Goal: Check status: Verify the current state of an ongoing process or item

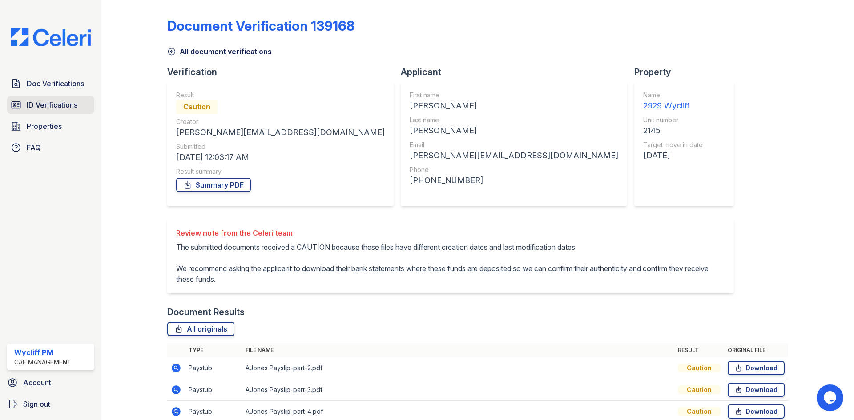
click at [73, 101] on span "ID Verifications" at bounding box center [52, 105] width 51 height 11
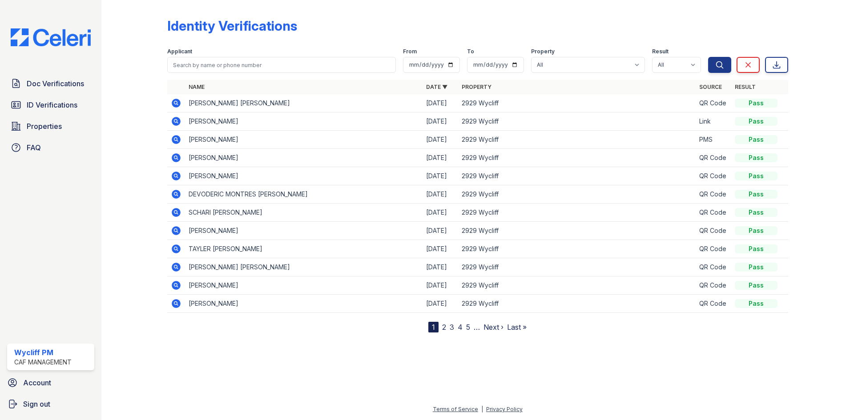
click at [219, 78] on div at bounding box center [477, 78] width 621 height 4
click at [218, 68] on input "search" at bounding box center [281, 65] width 229 height 16
type input "c"
type input "[PERSON_NAME]"
click at [708, 57] on button "Search" at bounding box center [719, 65] width 23 height 16
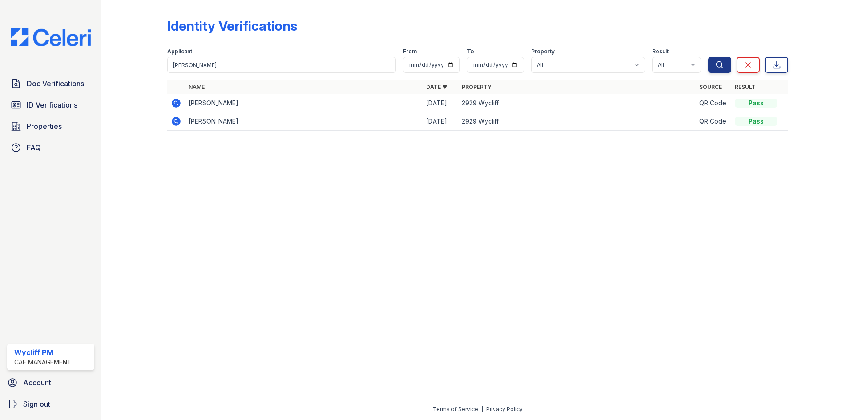
click at [175, 101] on icon at bounding box center [176, 103] width 9 height 9
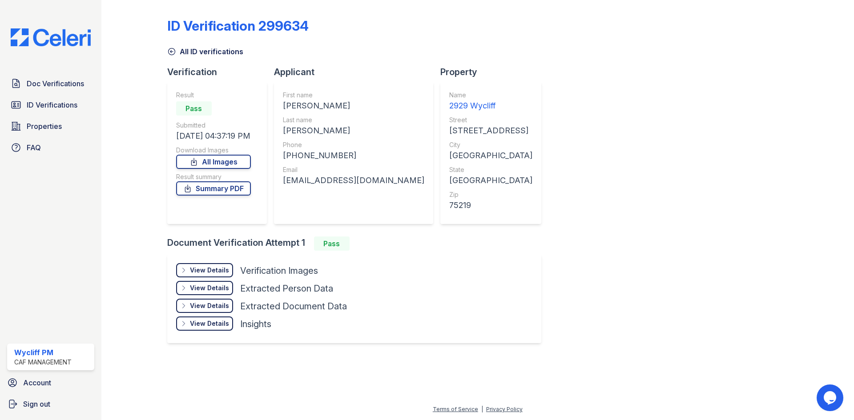
click at [213, 269] on div "View Details" at bounding box center [209, 270] width 39 height 9
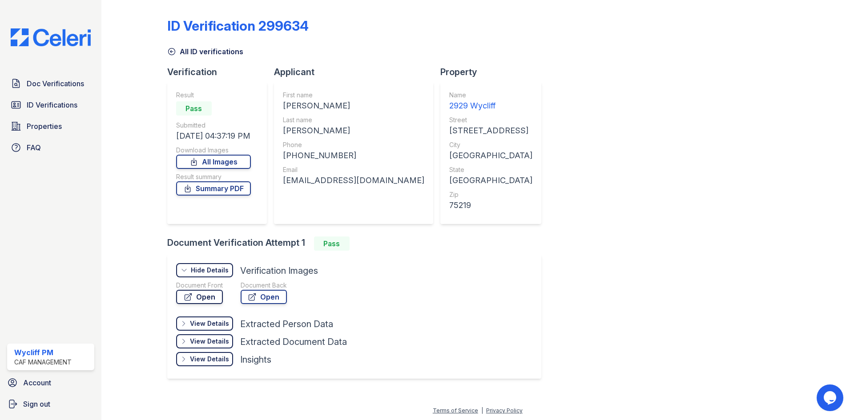
click at [211, 297] on link "Open" at bounding box center [199, 297] width 47 height 14
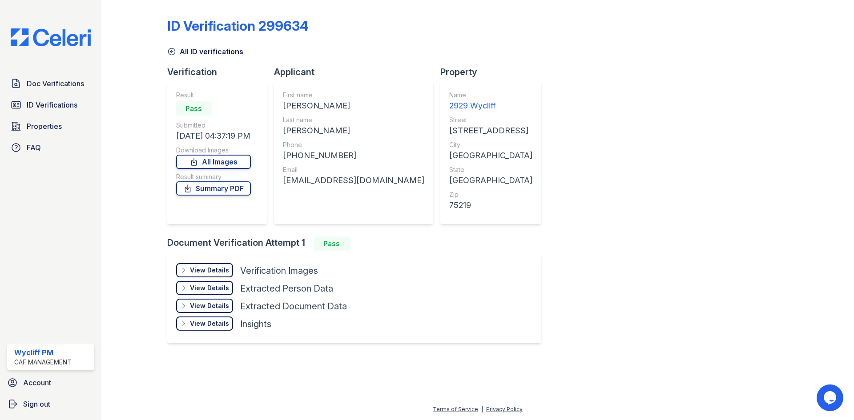
click at [229, 273] on div "View Details Details" at bounding box center [204, 270] width 57 height 14
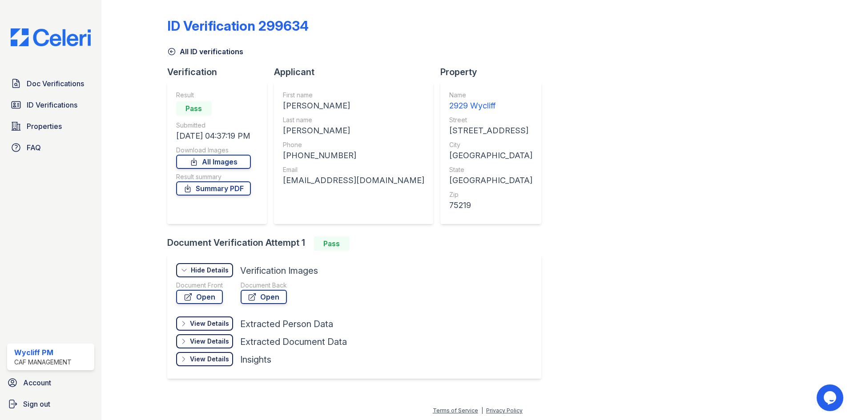
drag, startPoint x: 205, startPoint y: 293, endPoint x: 378, endPoint y: 239, distance: 181.2
click at [375, 253] on div "Document Verification Attempt 1 Pass View Details Details Hide Details Details …" at bounding box center [357, 314] width 381 height 155
